Goal: Communication & Community: Answer question/provide support

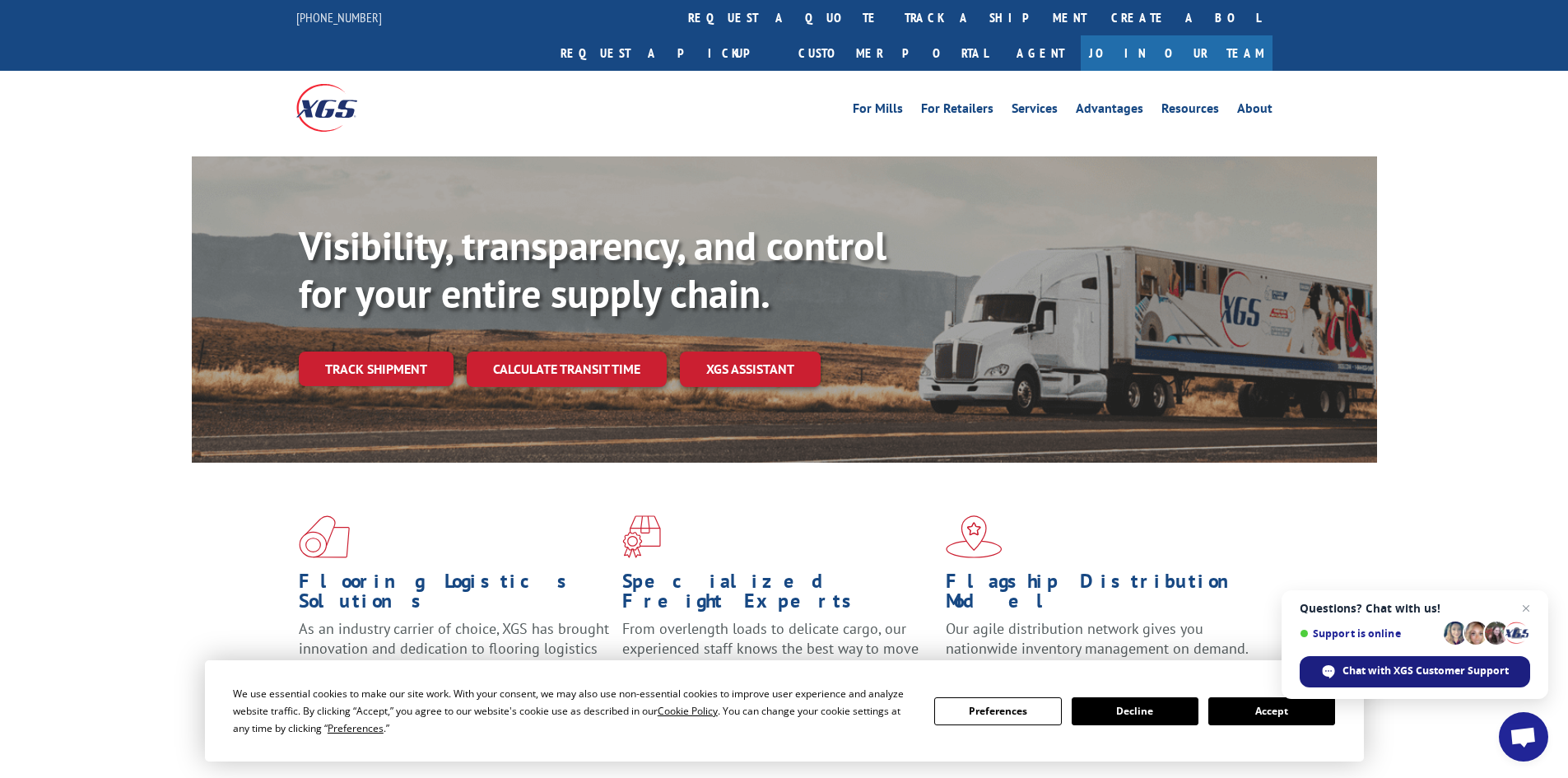
click at [1379, 668] on span "Chat with XGS Customer Support" at bounding box center [1425, 670] width 166 height 15
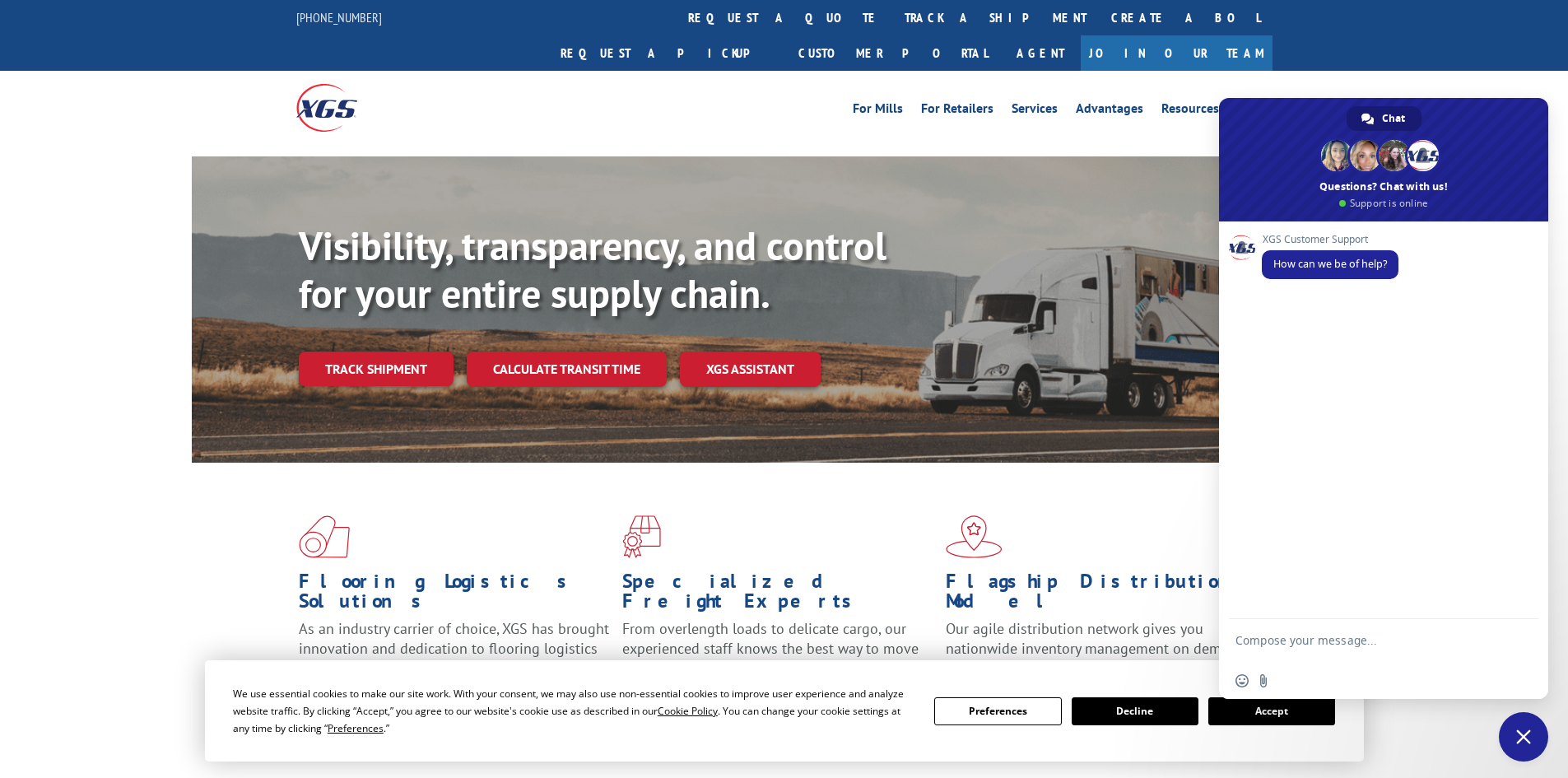
click at [1295, 635] on textarea "Compose your message..." at bounding box center [1365, 648] width 260 height 30
type textarea "we have an invoice that is not ours. Pro 17522575, All Surface Flooring LLC -"
click at [1279, 136] on span at bounding box center [1384, 160] width 329 height 123
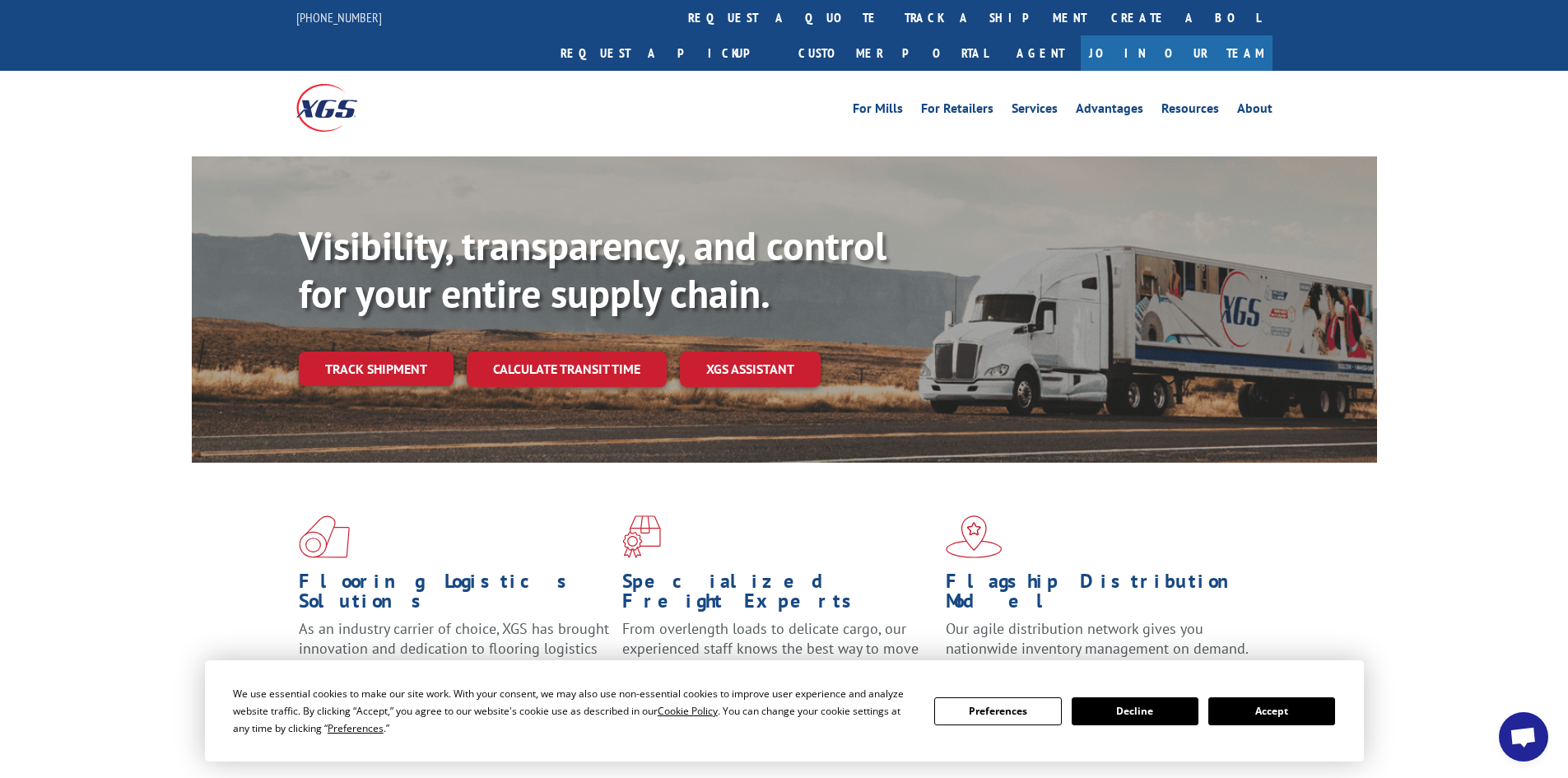
click at [1531, 729] on span "Open chat" at bounding box center [1523, 738] width 27 height 23
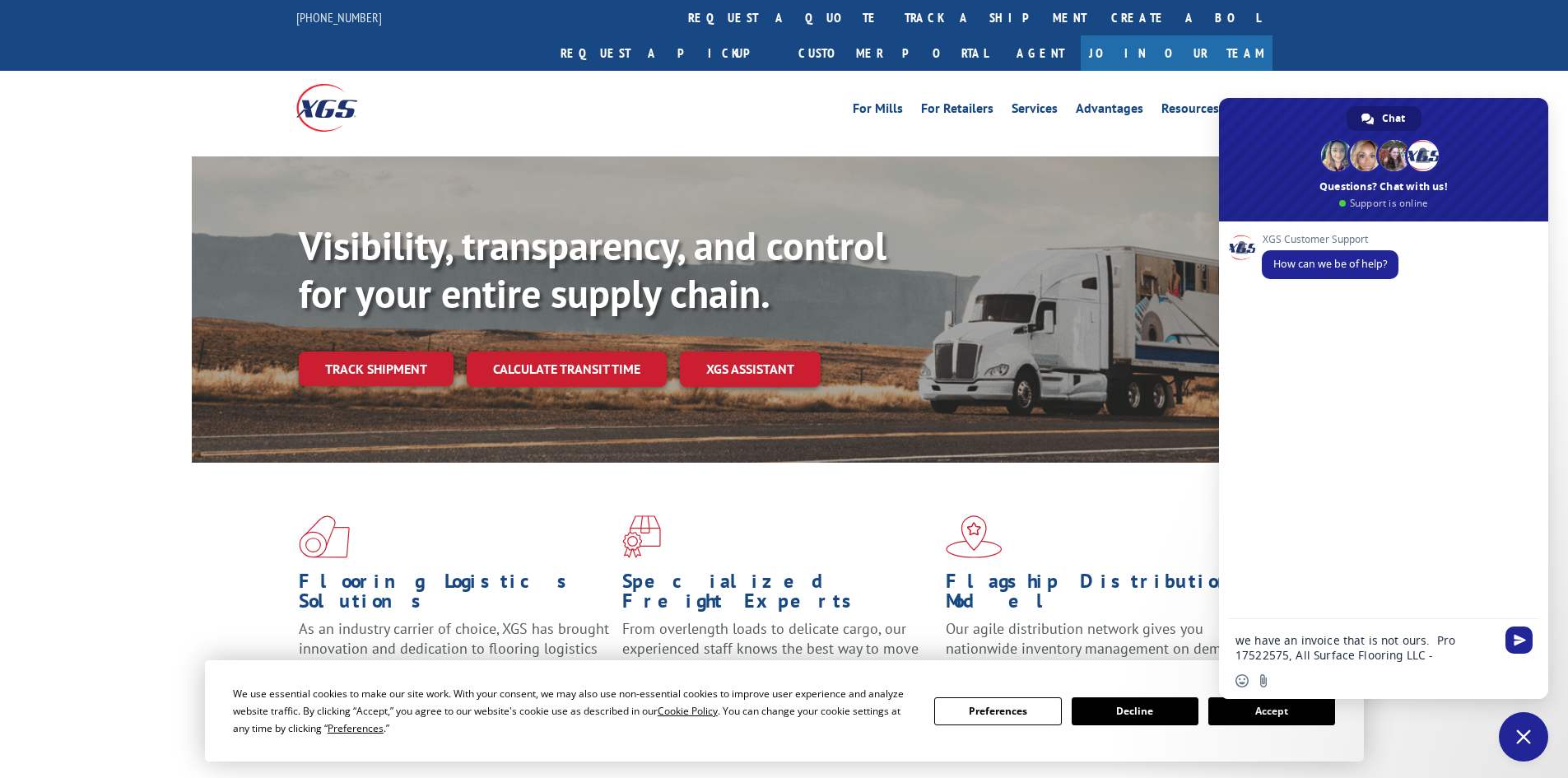
click at [1452, 657] on textarea "we have an invoice that is not ours. Pro 17522575, All Surface Flooring LLC -" at bounding box center [1365, 648] width 260 height 30
click at [819, 96] on div "For [PERSON_NAME] For Retailers Services Advantages Resources About For [PERSON…" at bounding box center [906, 108] width 733 height 24
click at [1435, 416] on div "XGS Customer Support How can we be of help?" at bounding box center [1384, 421] width 329 height 398
click at [1525, 638] on span "Send" at bounding box center [1520, 640] width 12 height 12
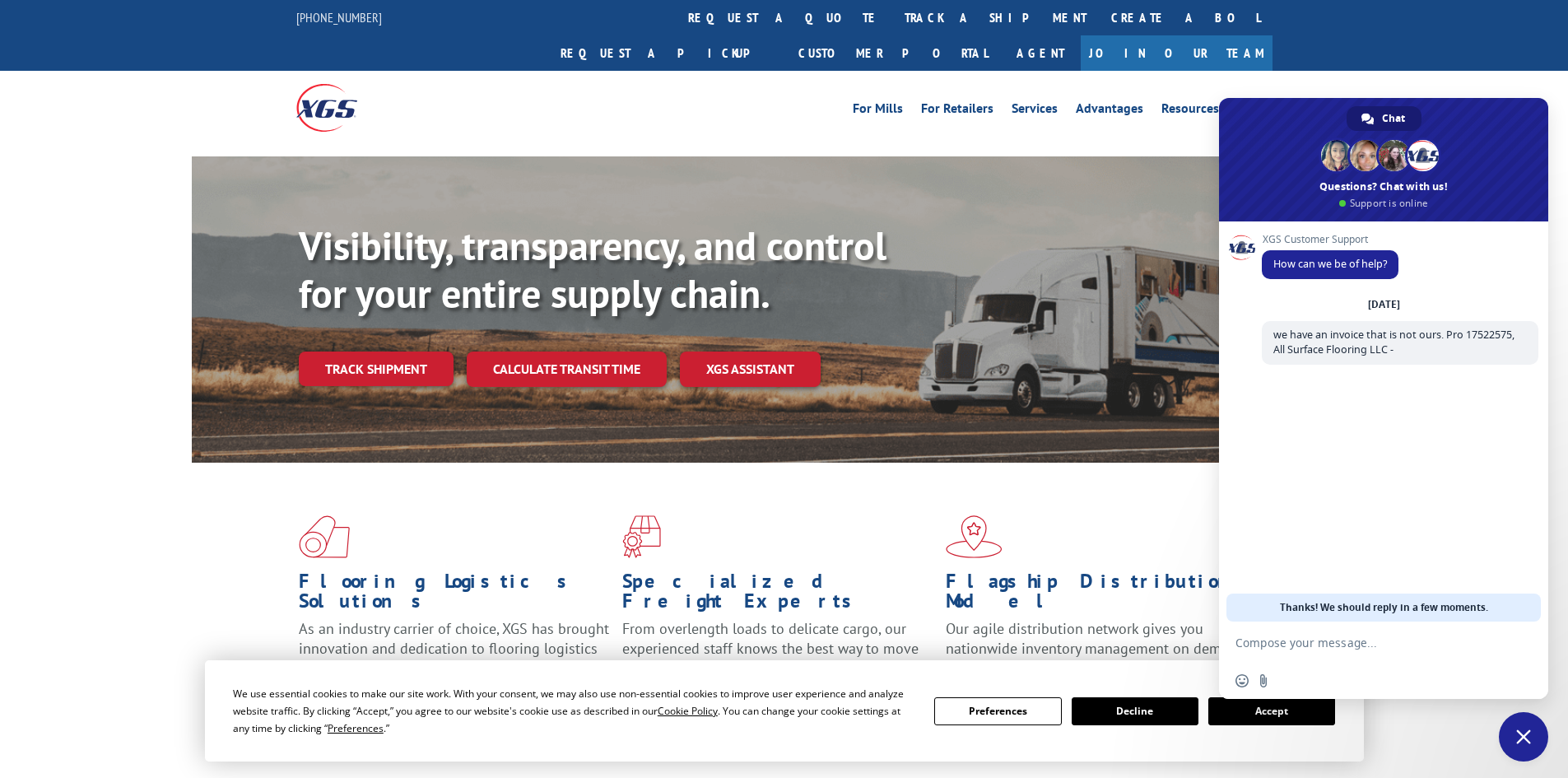
click at [1417, 641] on textarea "Compose your message..." at bounding box center [1365, 642] width 260 height 15
type textarea "We do not do business in the state of [US_STATE]"
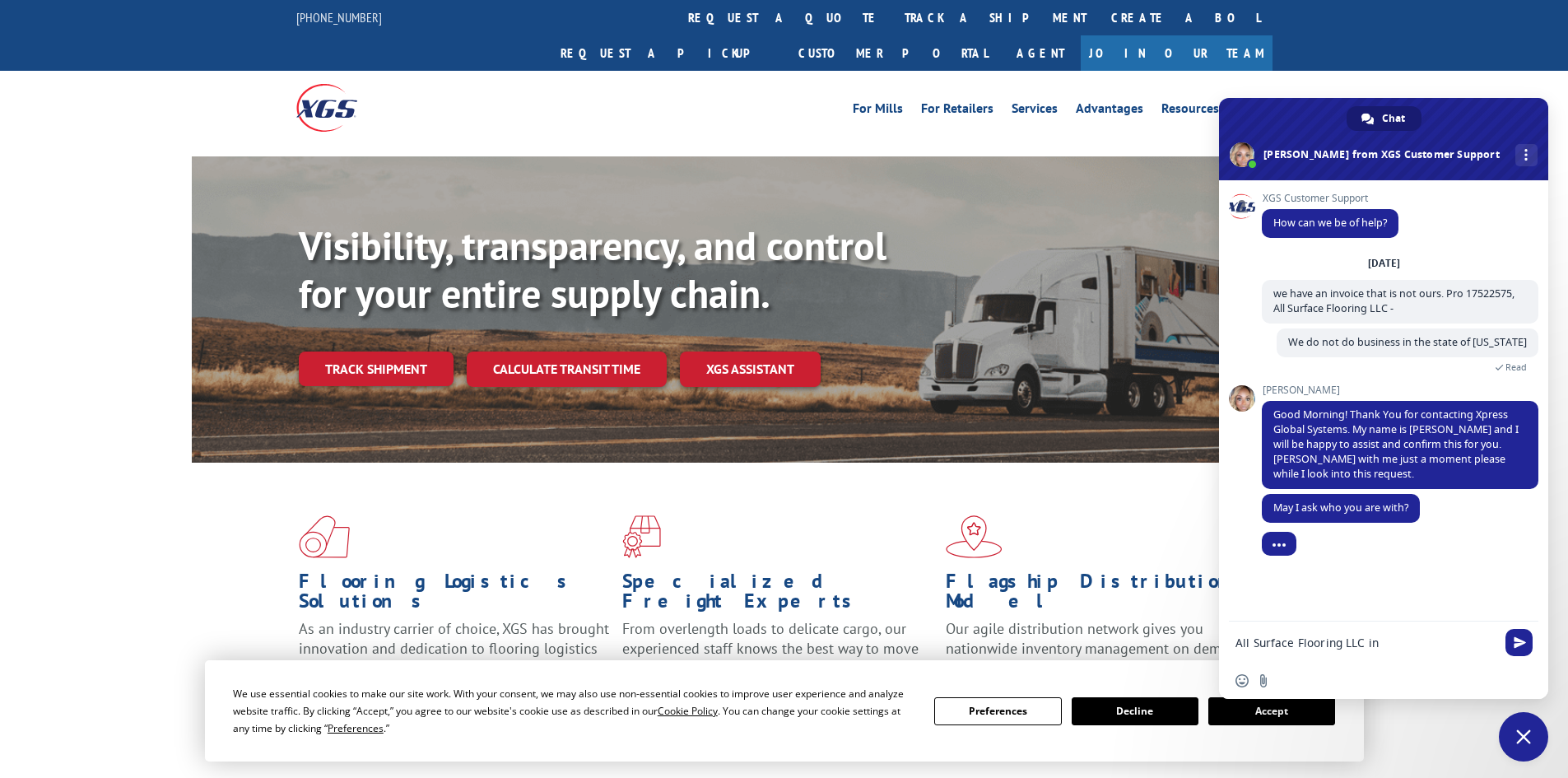
type textarea "All Surface Flooring LLC in [GEOGRAPHIC_DATA] [GEOGRAPHIC_DATA]"
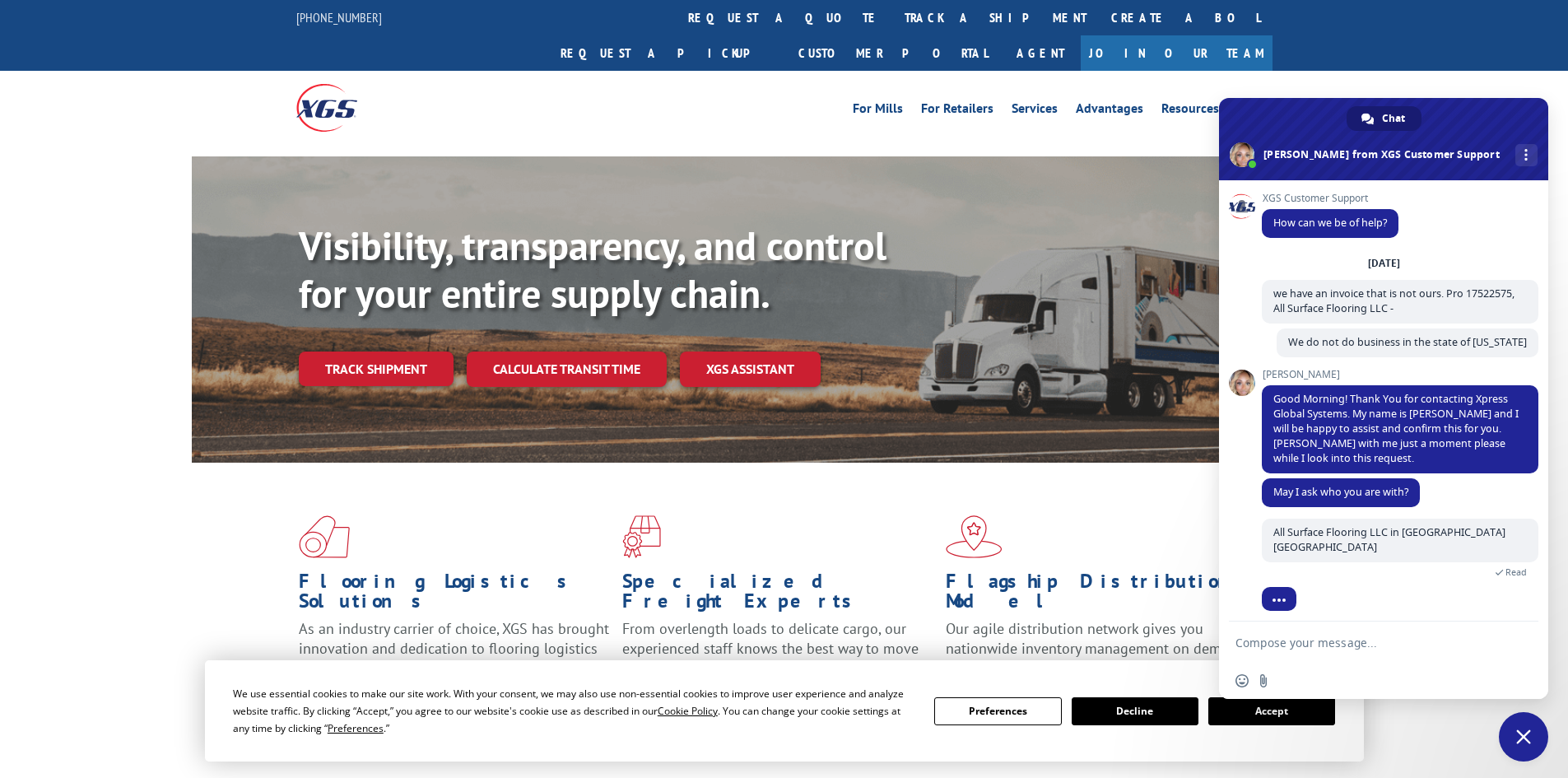
scroll to position [47, 0]
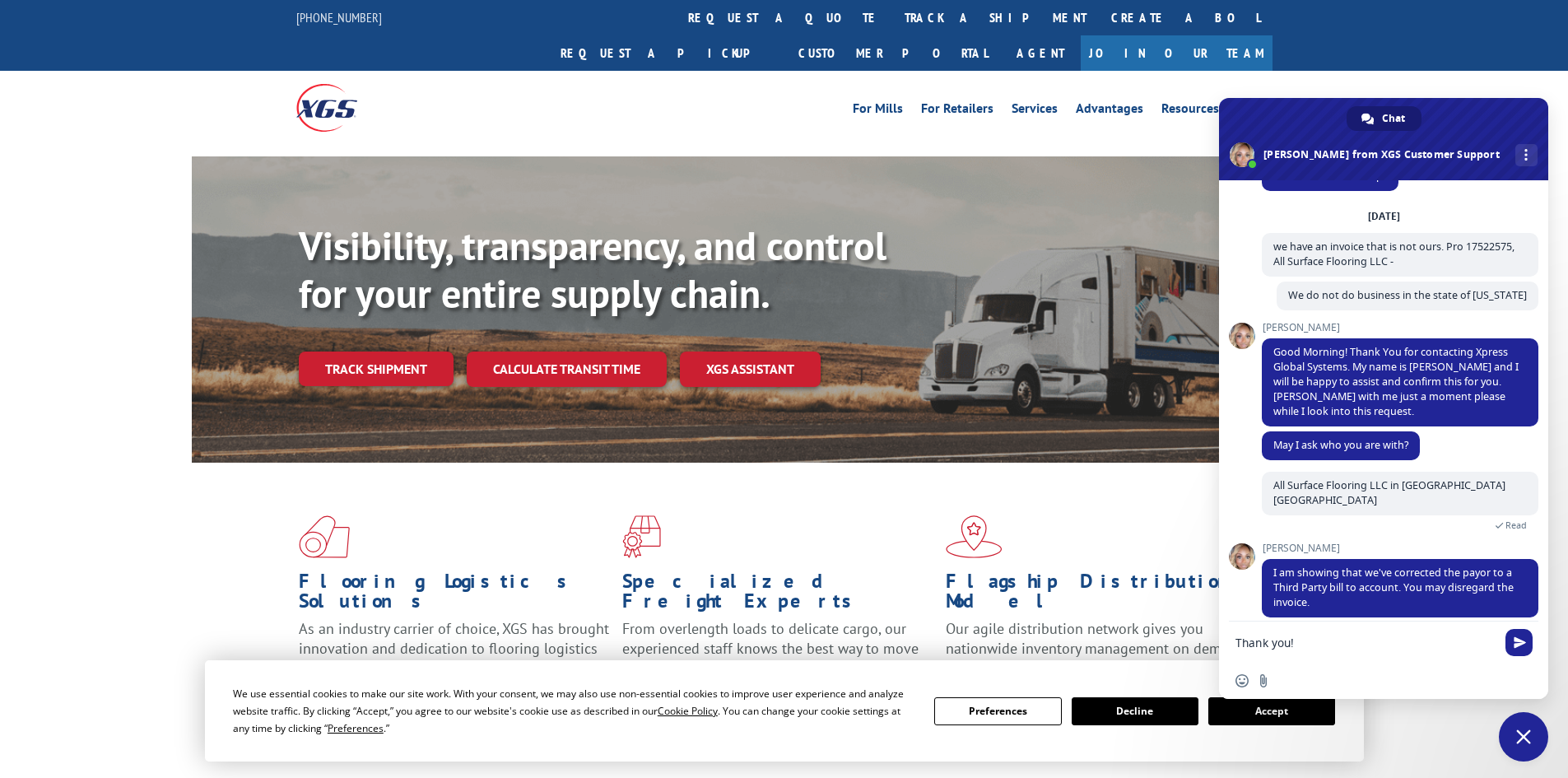
type textarea "Thank you!"
click at [1230, 110] on span at bounding box center [1384, 139] width 329 height 83
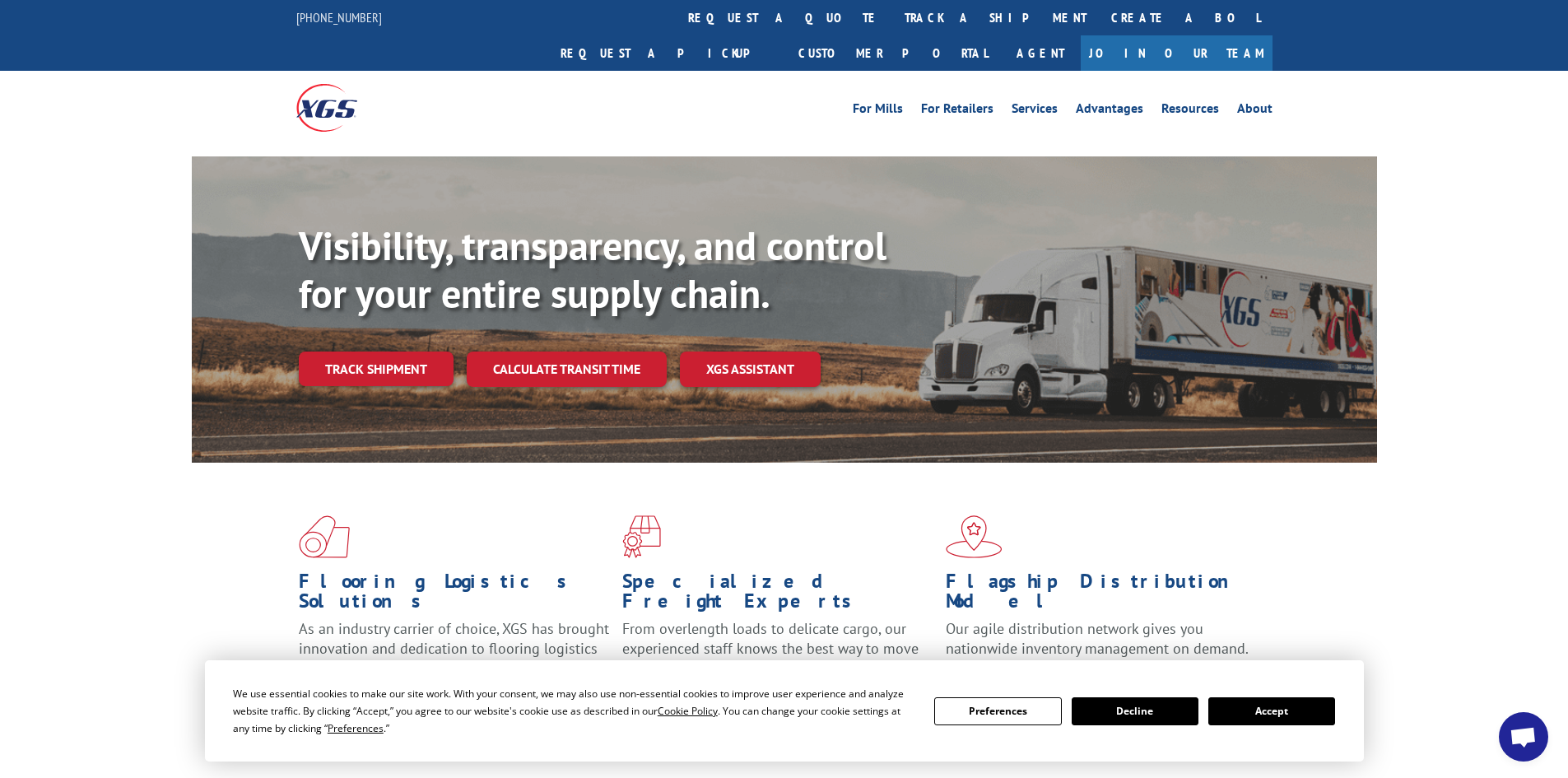
click at [1517, 732] on span "Open chat" at bounding box center [1523, 738] width 27 height 23
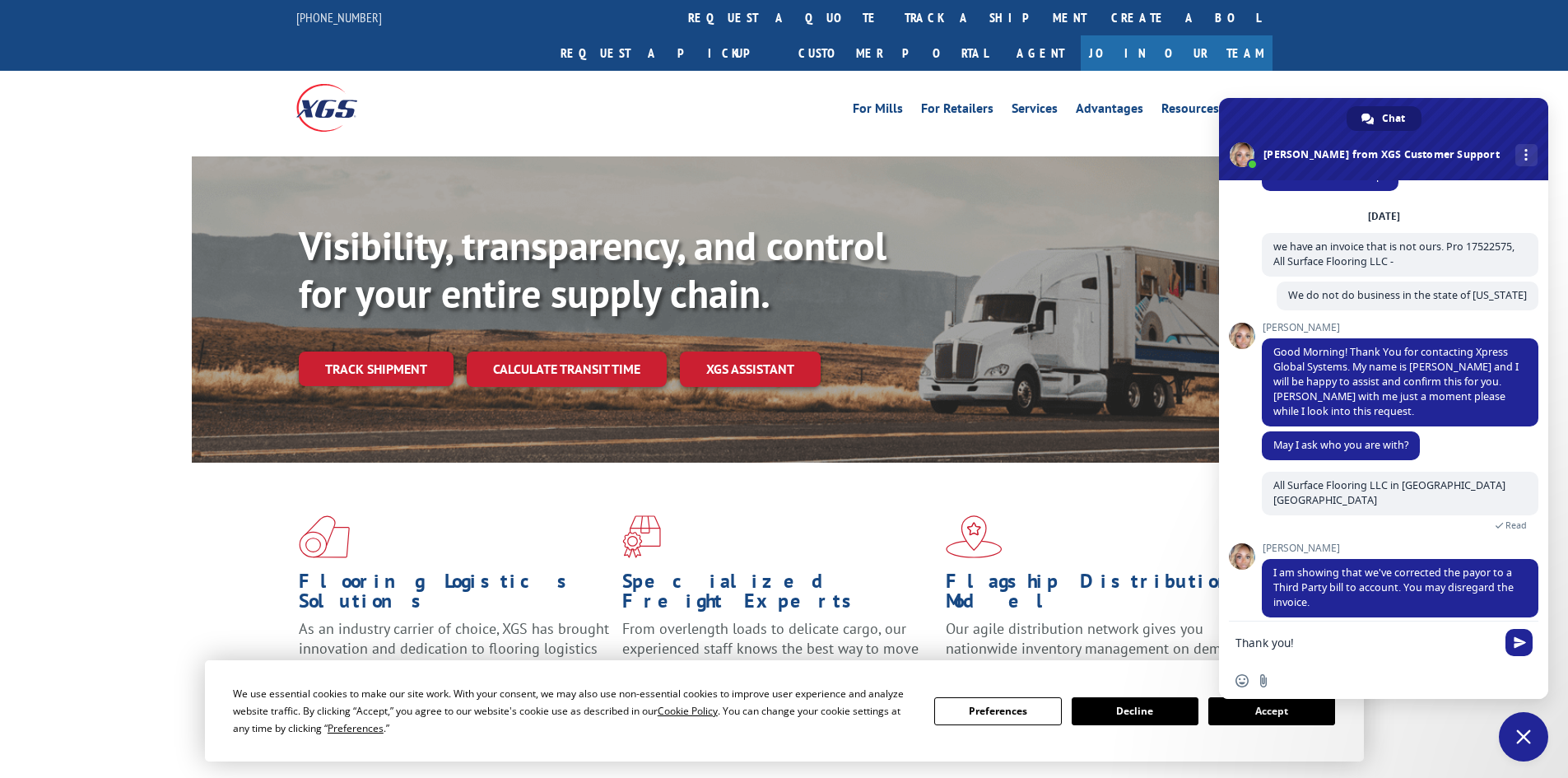
click at [1523, 645] on span "Send" at bounding box center [1520, 642] width 12 height 12
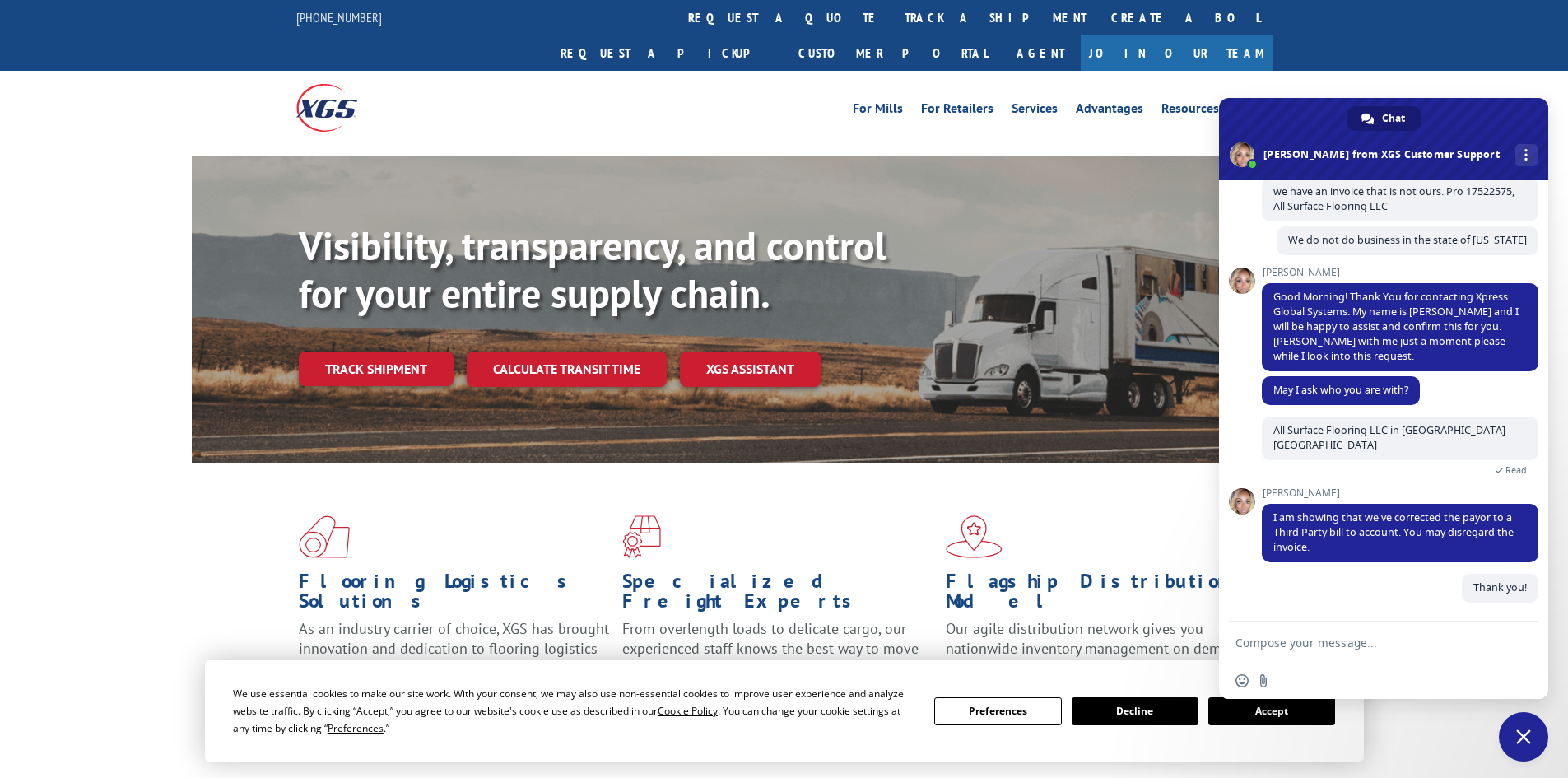
scroll to position [87, 0]
